Goal: Task Accomplishment & Management: Use online tool/utility

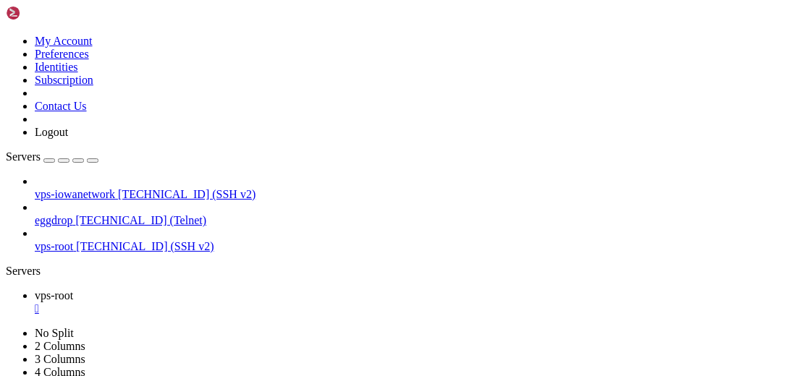
type input "/root"
click at [782, 201] on div "kiwiirc_20.05.24.1-1_amd64.deb 10 MB Complete" at bounding box center [397, 188] width 794 height 376
click at [259, 302] on div "" at bounding box center [411, 308] width 753 height 13
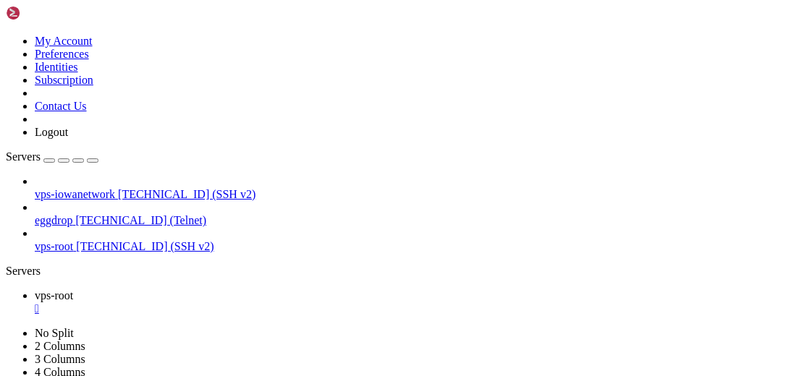
scroll to position [91, 0]
drag, startPoint x: 114, startPoint y: 830, endPoint x: 294, endPoint y: 830, distance: 179.4
copy span "kiwiirc_20.05.24.1-1_amd64.deb"
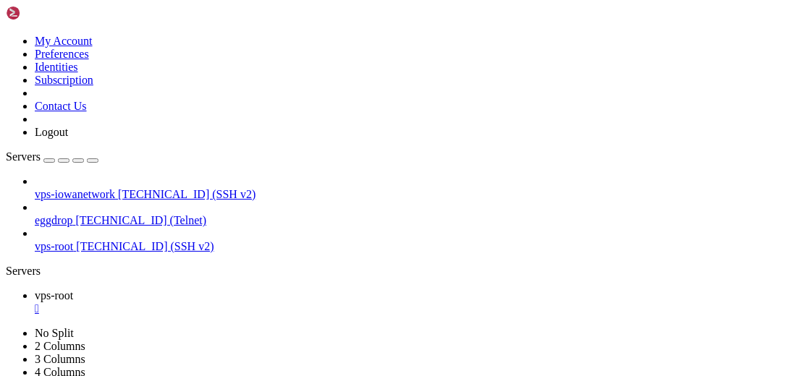
click at [258, 302] on div "" at bounding box center [411, 308] width 753 height 13
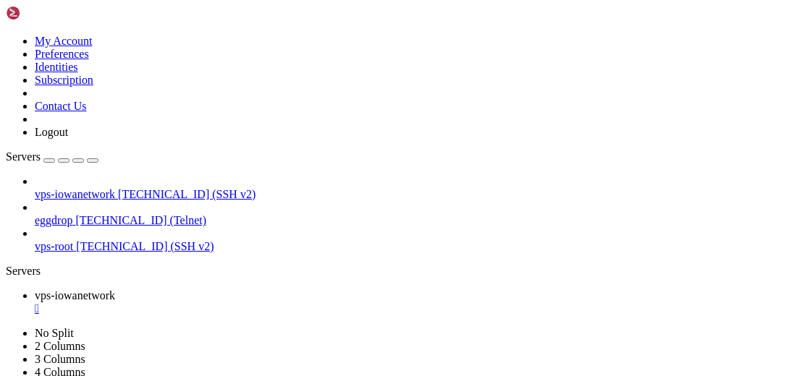
scroll to position [65, 0]
click at [299, 302] on div "" at bounding box center [411, 308] width 753 height 13
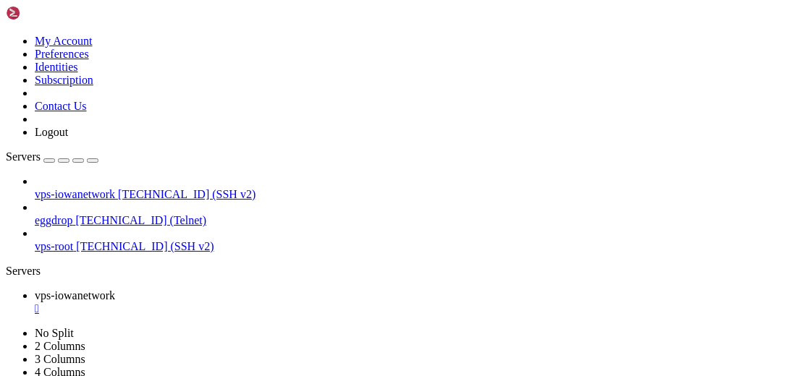
scroll to position [56, 0]
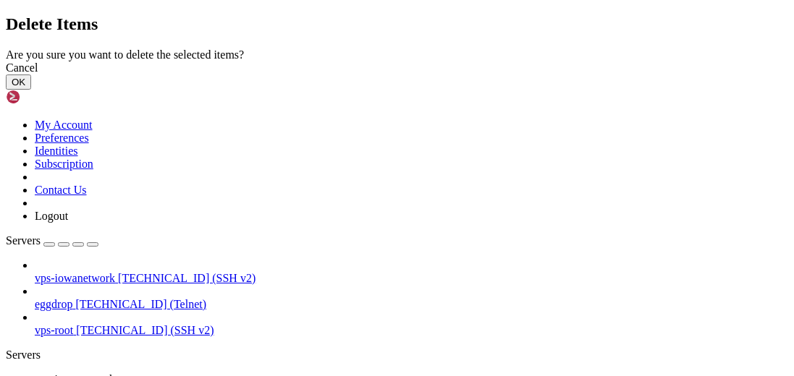
click at [31, 90] on button "OK" at bounding box center [18, 82] width 25 height 15
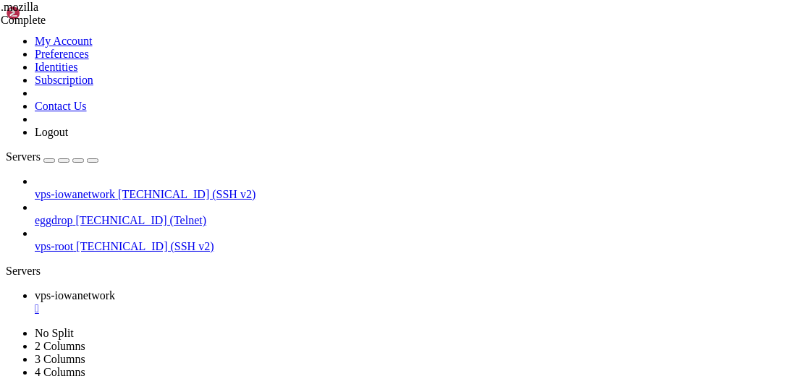
scroll to position [148, 0]
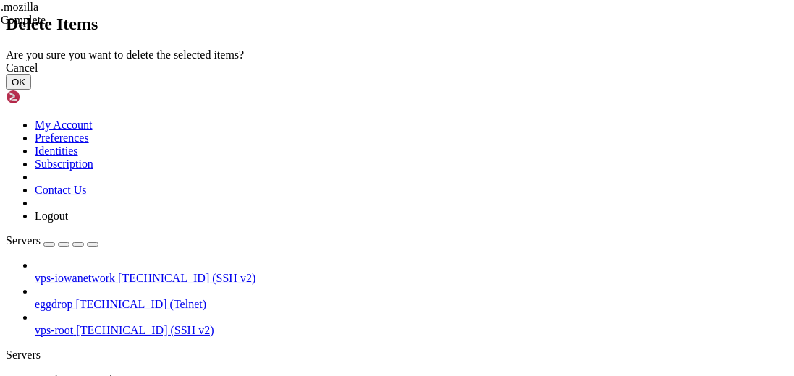
click at [31, 90] on button "OK" at bounding box center [18, 82] width 25 height 15
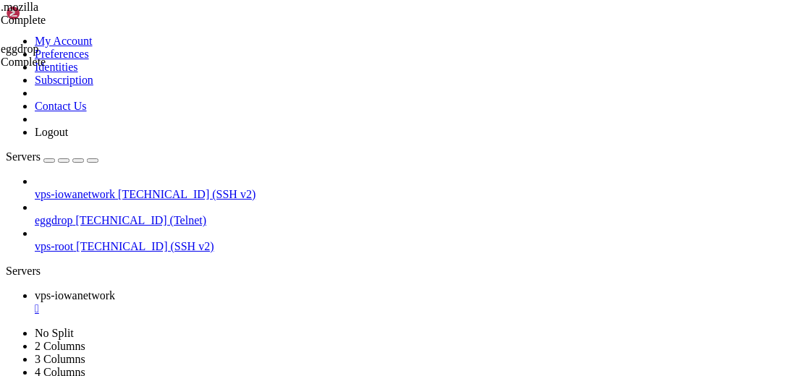
scroll to position [287, 0]
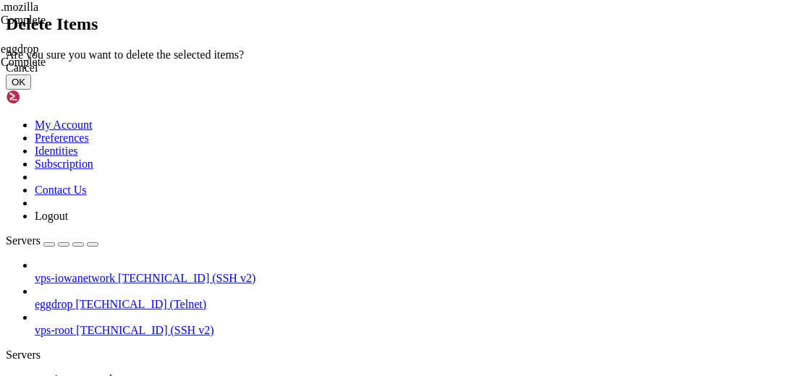
click at [31, 90] on button "OK" at bounding box center [18, 82] width 25 height 15
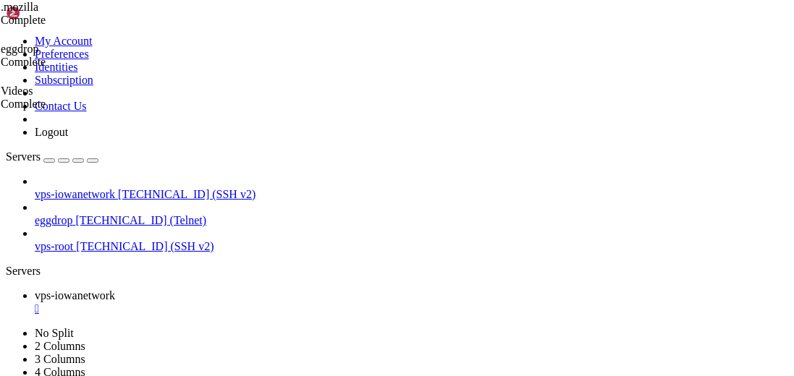
scroll to position [107, 0]
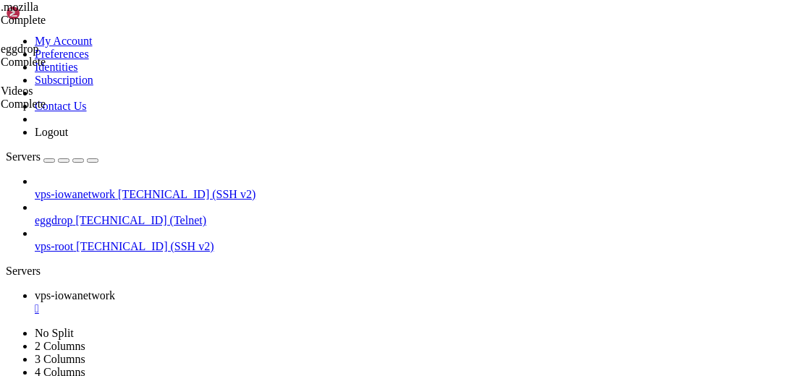
type input "/home/iowanetwork/Chat/EggDrop"
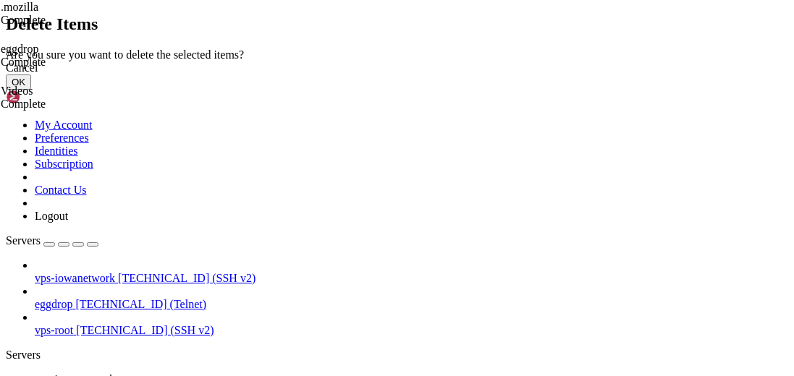
drag, startPoint x: 569, startPoint y: 239, endPoint x: 477, endPoint y: 237, distance: 92.6
click at [31, 90] on button "OK" at bounding box center [18, 82] width 25 height 15
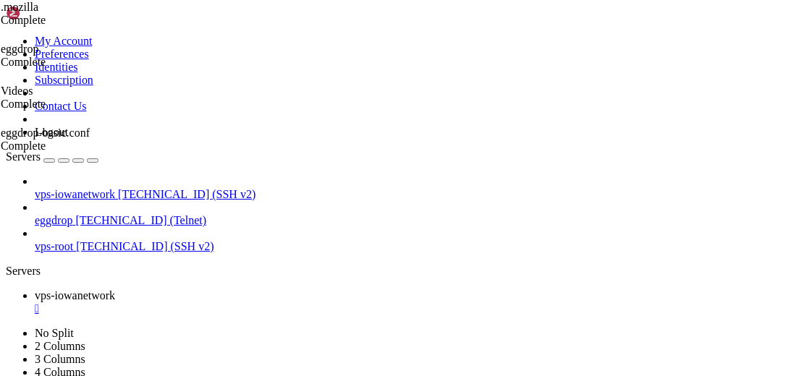
scroll to position [223, 0]
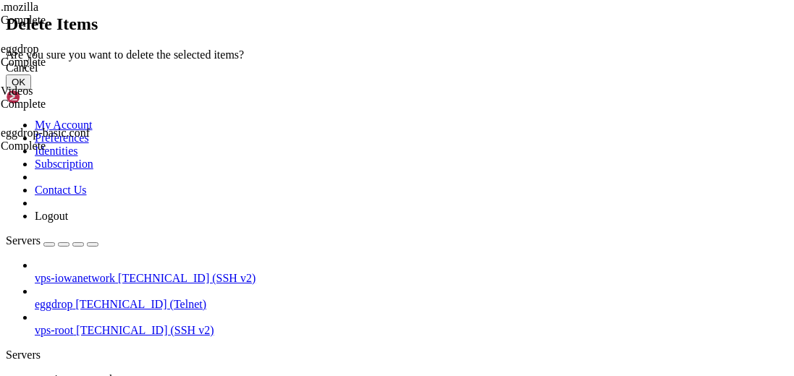
click at [31, 90] on button "OK" at bounding box center [18, 82] width 25 height 15
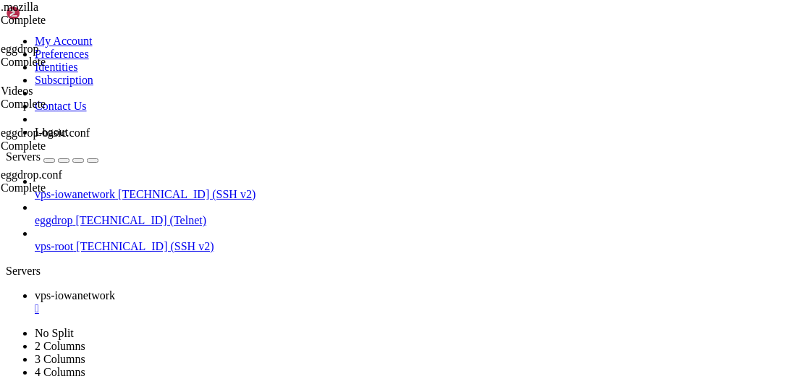
click at [301, 302] on div "" at bounding box center [411, 308] width 753 height 13
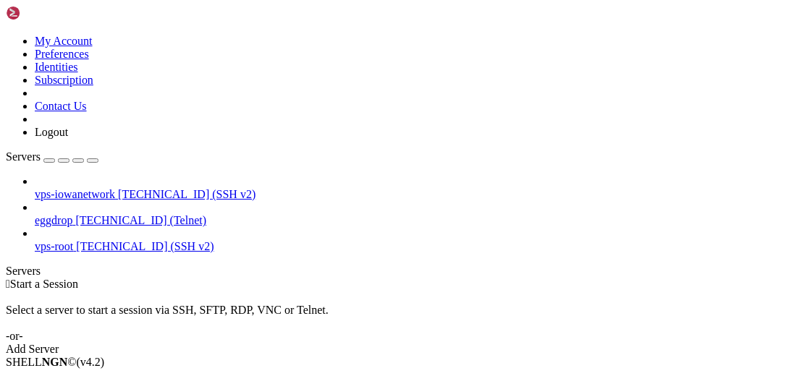
drag, startPoint x: 166, startPoint y: 197, endPoint x: 206, endPoint y: 200, distance: 39.9
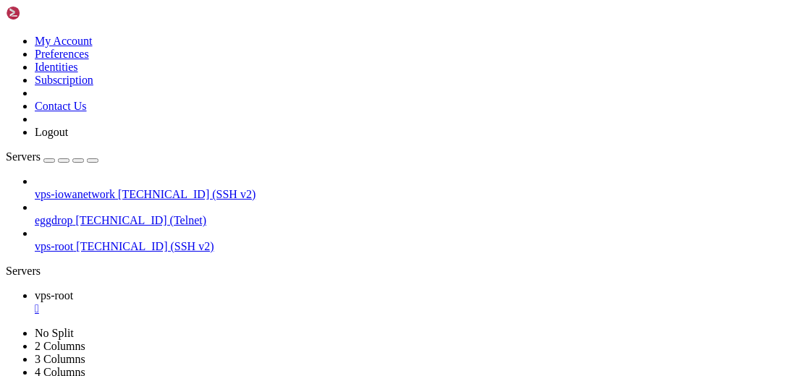
scroll to position [2007, 0]
type input "/etc/kiwiirc"
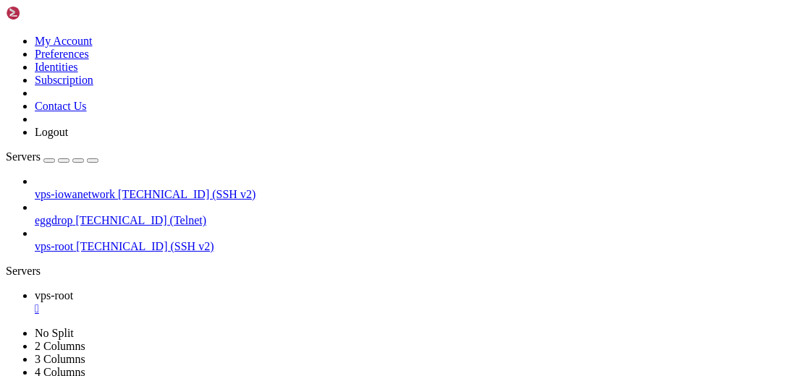
drag, startPoint x: 320, startPoint y: 255, endPoint x: 344, endPoint y: 254, distance: 23.9
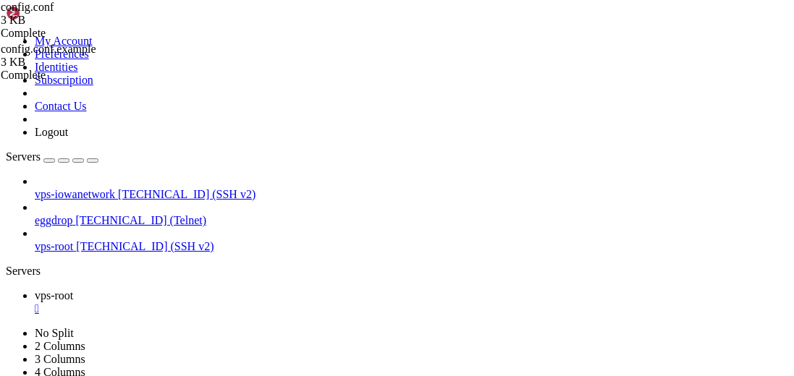
scroll to position [0, 0]
drag, startPoint x: 346, startPoint y: 132, endPoint x: 292, endPoint y: 133, distance: 54.3
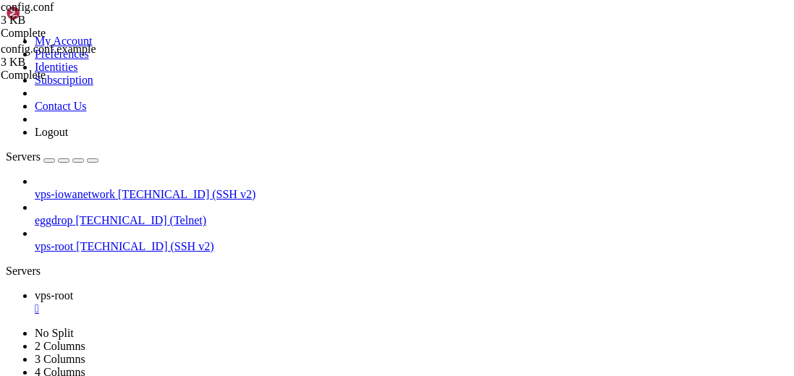
scroll to position [791, 0]
drag, startPoint x: 296, startPoint y: 271, endPoint x: 247, endPoint y: 260, distance: 50.4
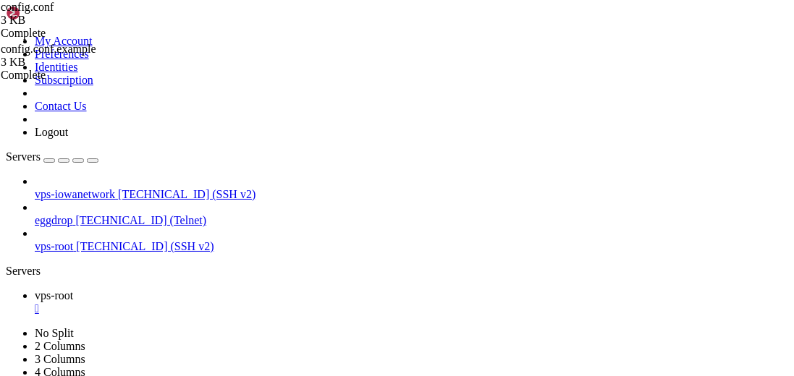
scroll to position [0, 0]
type textarea "#[DOMAIN_NAME] = webirc_password"
type textarea "action = deny"
type textarea "[DOMAIN_NAME]"
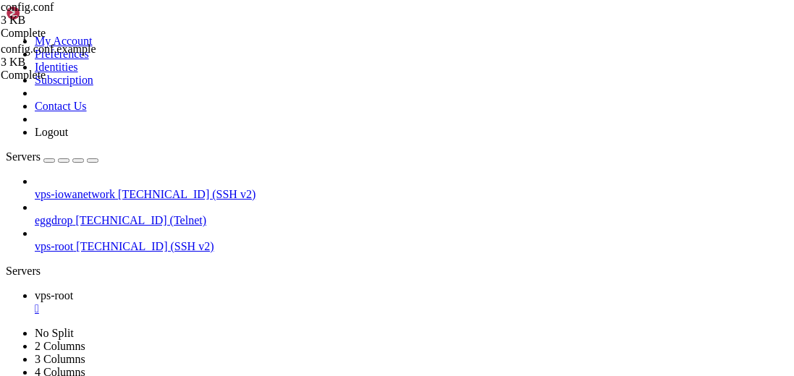
drag, startPoint x: 313, startPoint y: 157, endPoint x: 284, endPoint y: 157, distance: 28.9
drag, startPoint x: 300, startPoint y: 115, endPoint x: 271, endPoint y: 116, distance: 29.7
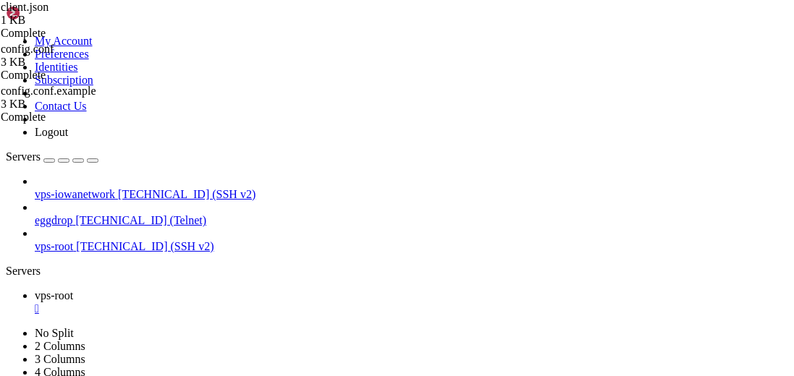
drag, startPoint x: 354, startPoint y: 217, endPoint x: 294, endPoint y: 216, distance: 60.0
paste textarea "IowaNetWork"
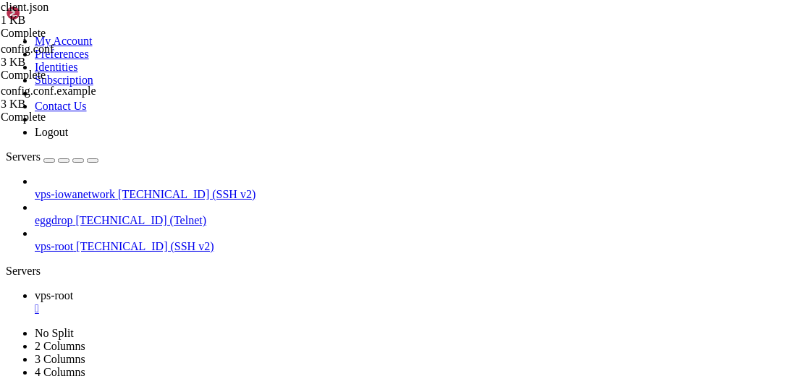
type textarea ""channel": "#IowaNetWork","
click at [259, 302] on div "" at bounding box center [411, 308] width 753 height 13
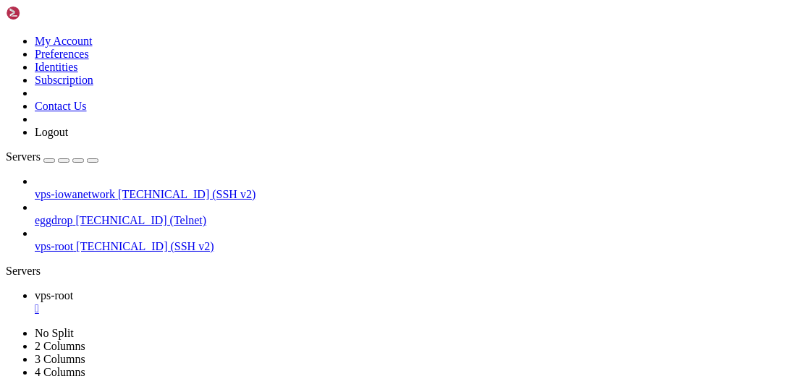
click at [260, 302] on div "" at bounding box center [411, 308] width 753 height 13
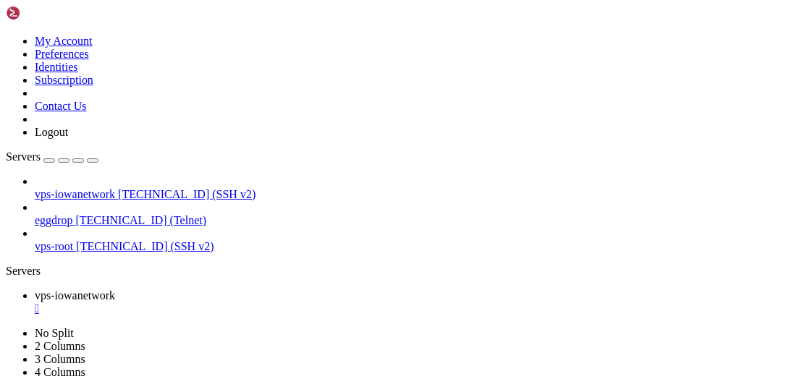
scroll to position [65, 0]
click at [297, 302] on div "" at bounding box center [411, 308] width 753 height 13
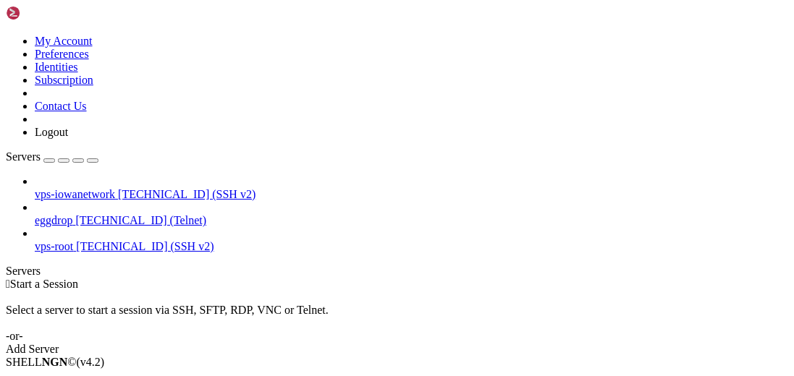
drag, startPoint x: 116, startPoint y: 118, endPoint x: 161, endPoint y: 102, distance: 48.3
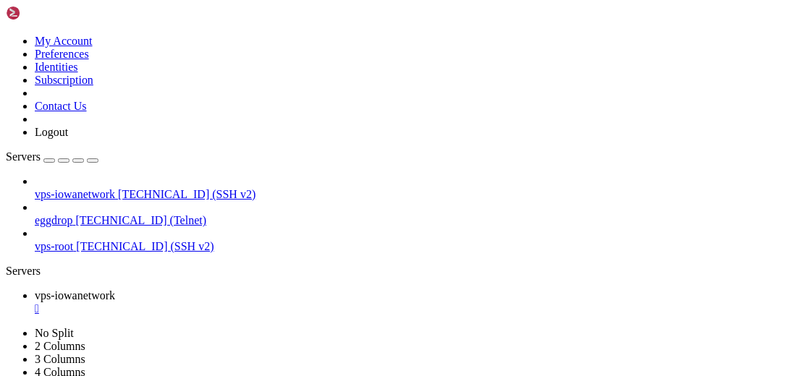
scroll to position [88, 0]
type input "/home/iowanetwork/Downloads"
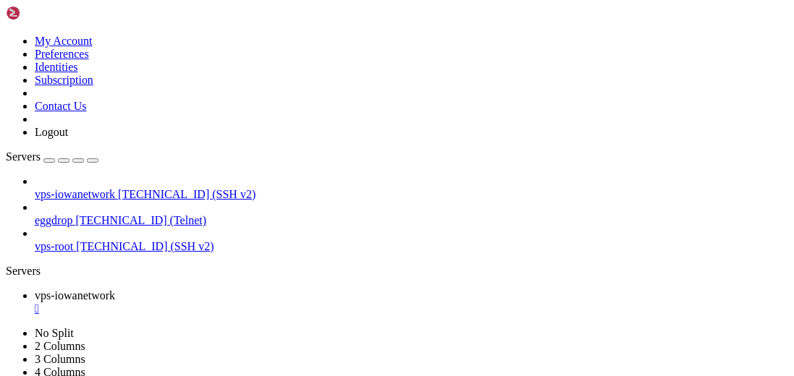
click at [302, 302] on div "" at bounding box center [411, 308] width 753 height 13
